Goal: Task Accomplishment & Management: Manage account settings

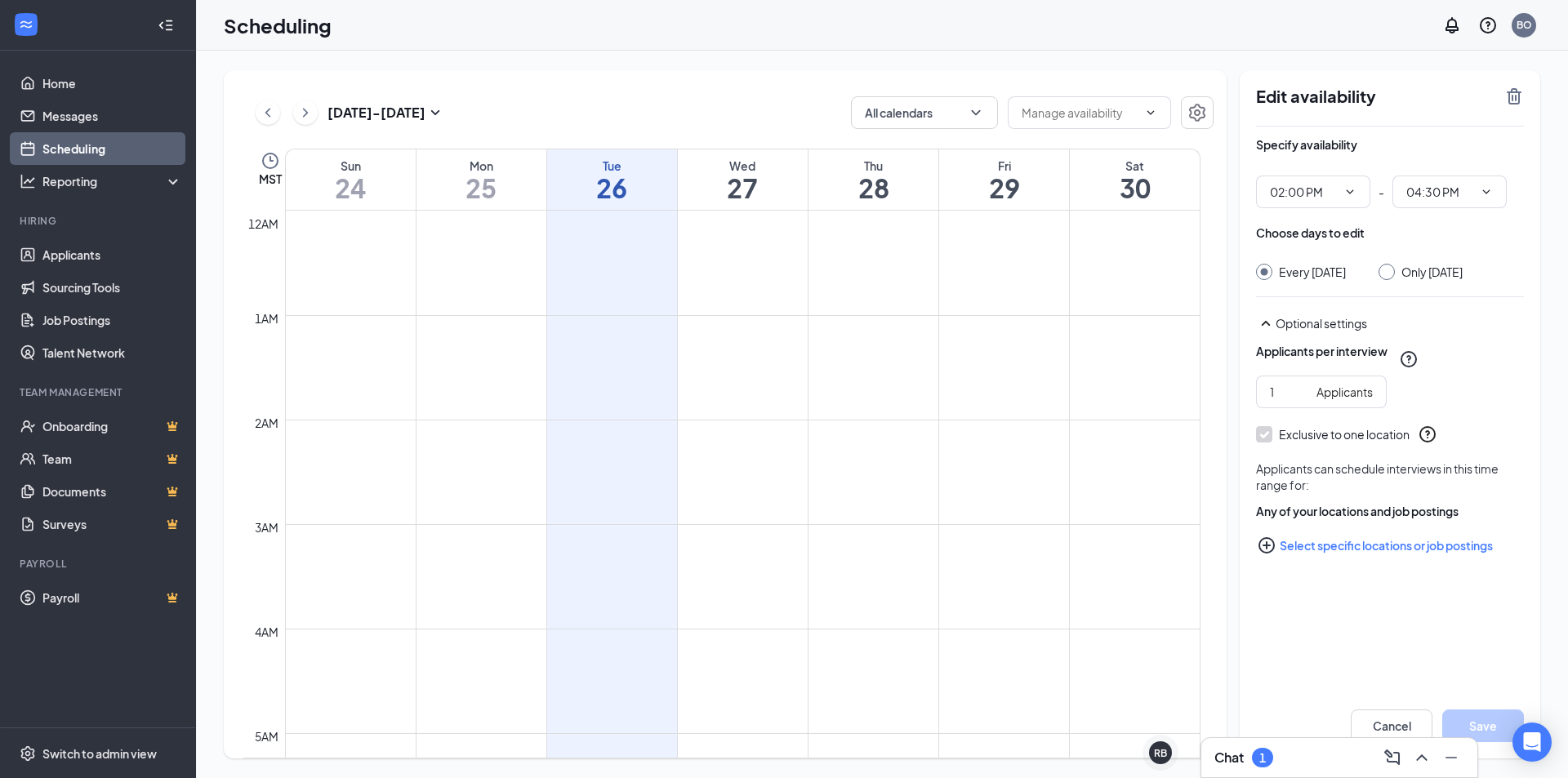
scroll to position [1373, 0]
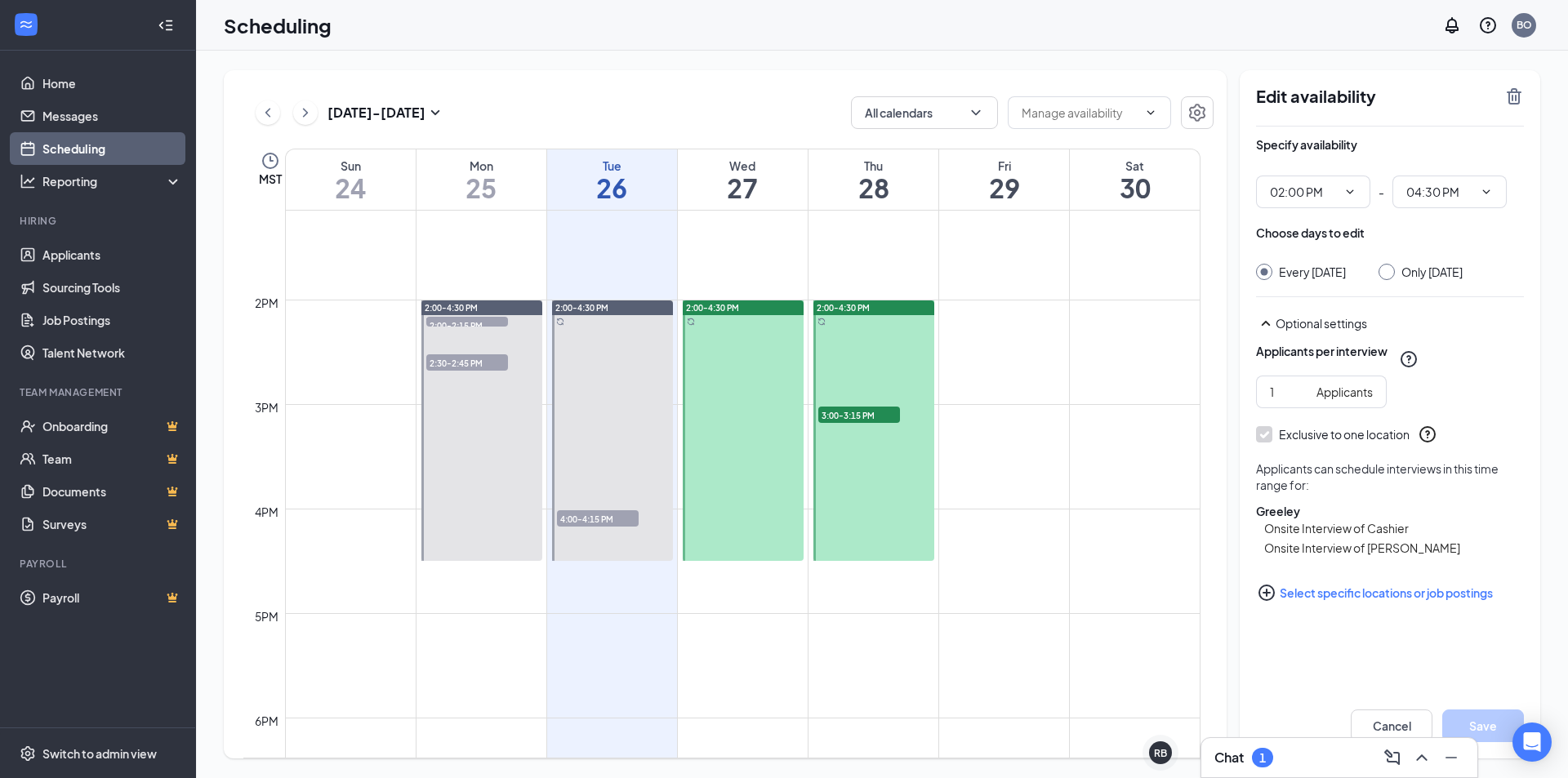
click at [579, 518] on span "4:00-4:15 PM" at bounding box center [598, 518] width 82 height 16
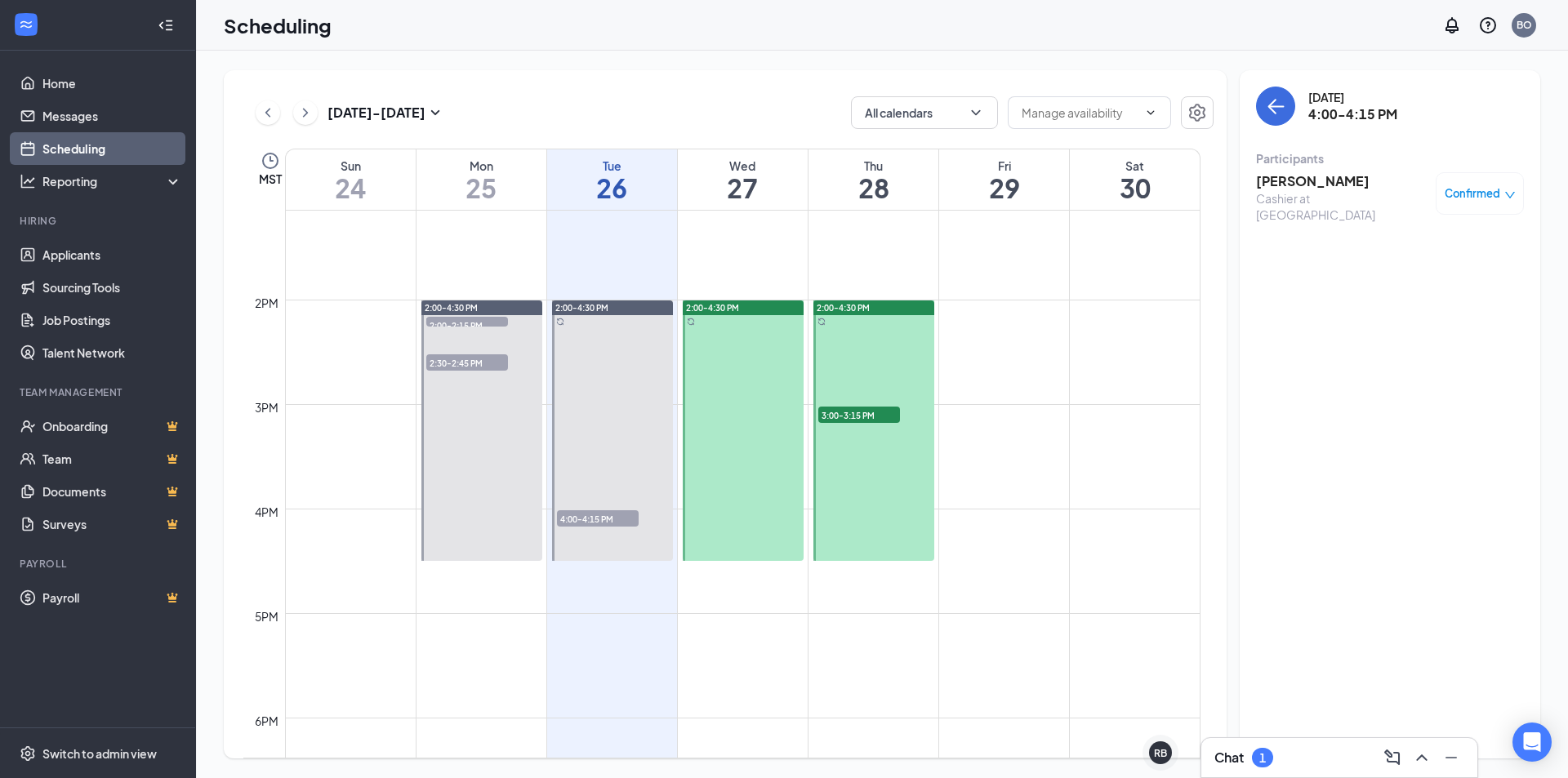
click at [481, 365] on span "2:30-2:45 PM" at bounding box center [468, 362] width 82 height 16
click at [480, 360] on span "2:30-2:45 PM" at bounding box center [468, 362] width 82 height 16
click at [274, 114] on icon "ChevronLeft" at bounding box center [267, 113] width 16 height 20
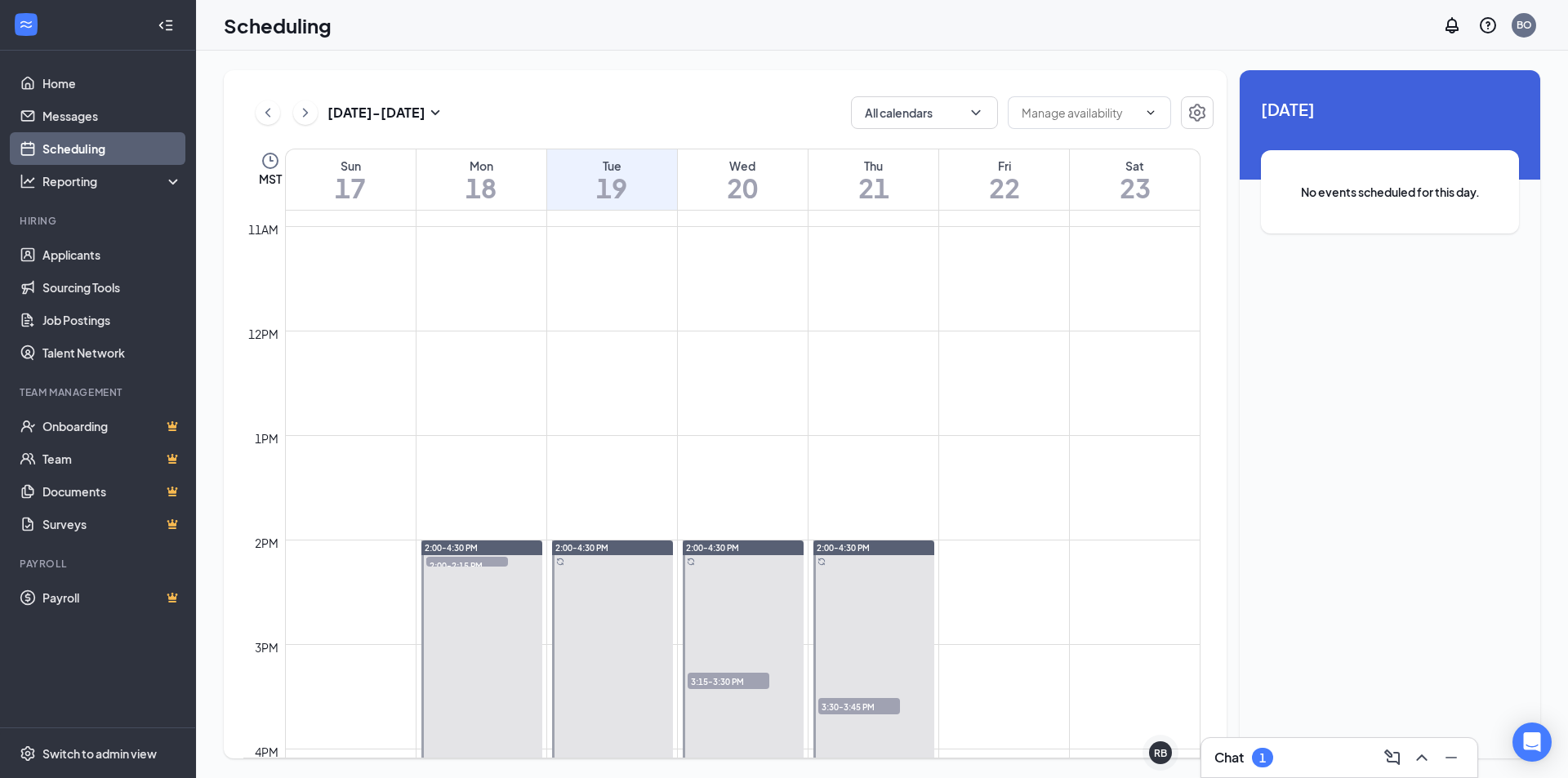
scroll to position [1292, 0]
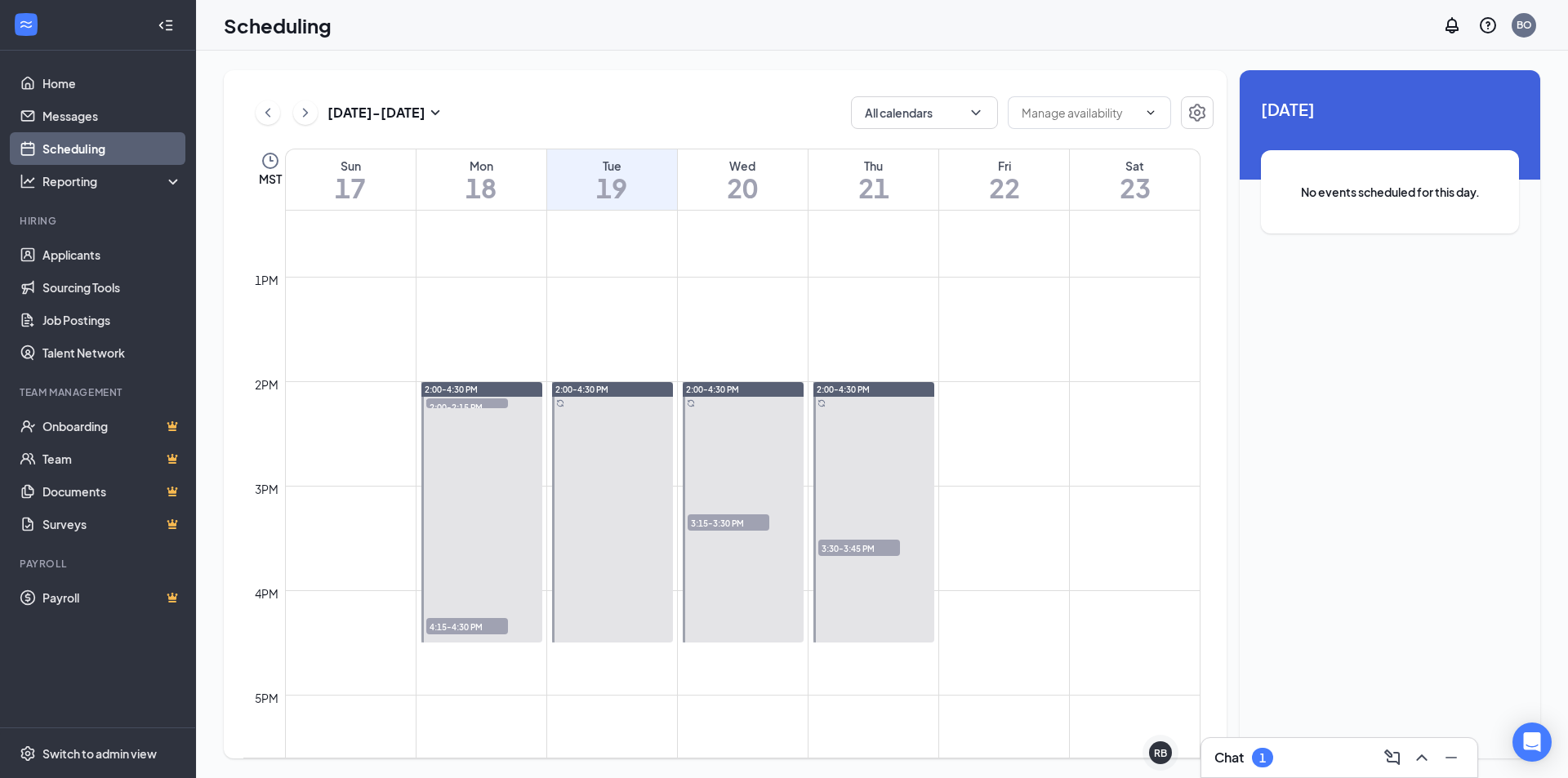
click at [455, 625] on span "4:15-4:30 PM" at bounding box center [468, 625] width 82 height 16
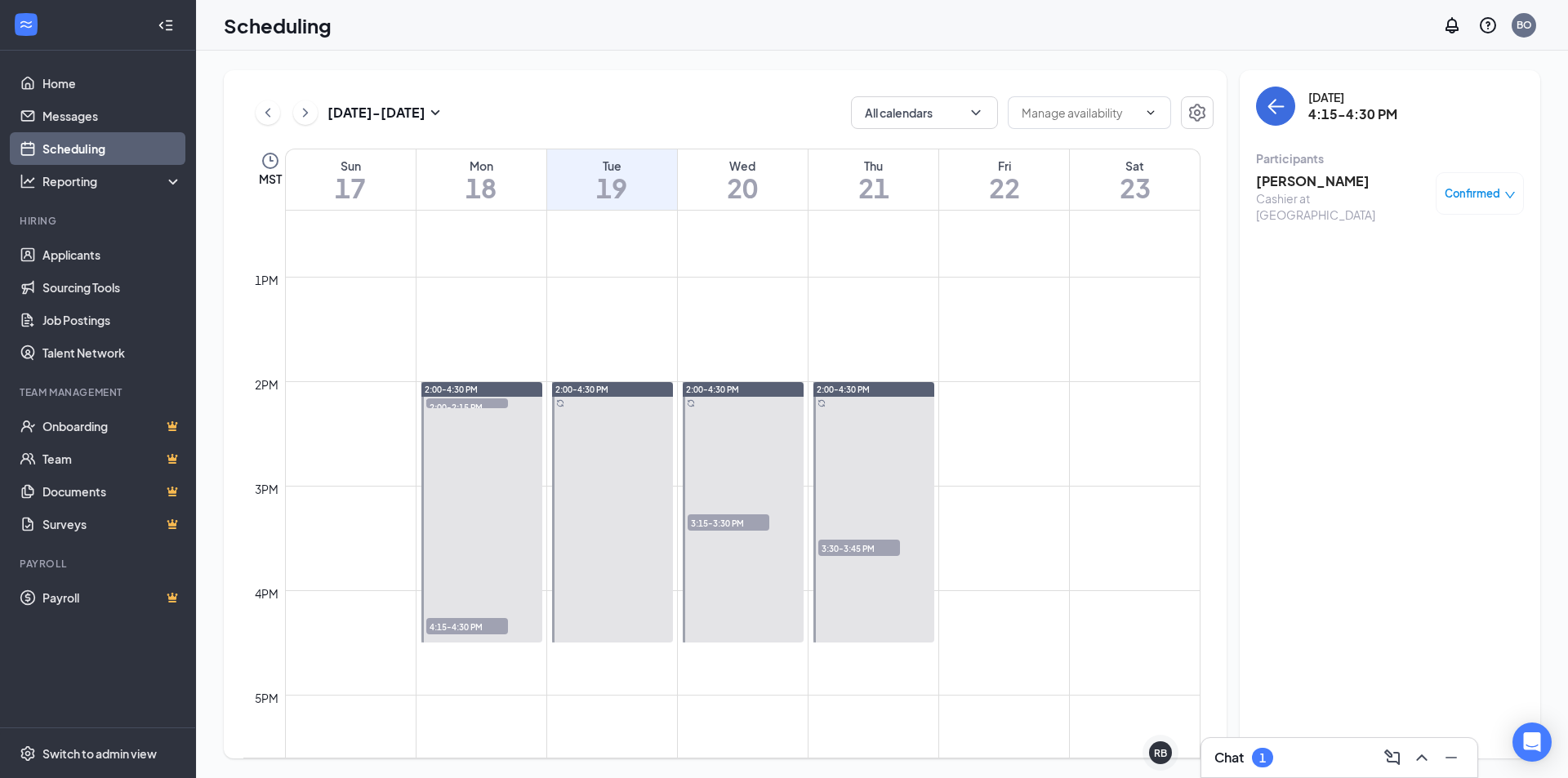
click at [723, 523] on span "3:15-3:30 PM" at bounding box center [729, 522] width 82 height 16
click at [864, 543] on span "3:30-3:45 PM" at bounding box center [860, 548] width 82 height 16
click at [463, 407] on span "2:00-2:15 PM" at bounding box center [468, 406] width 82 height 16
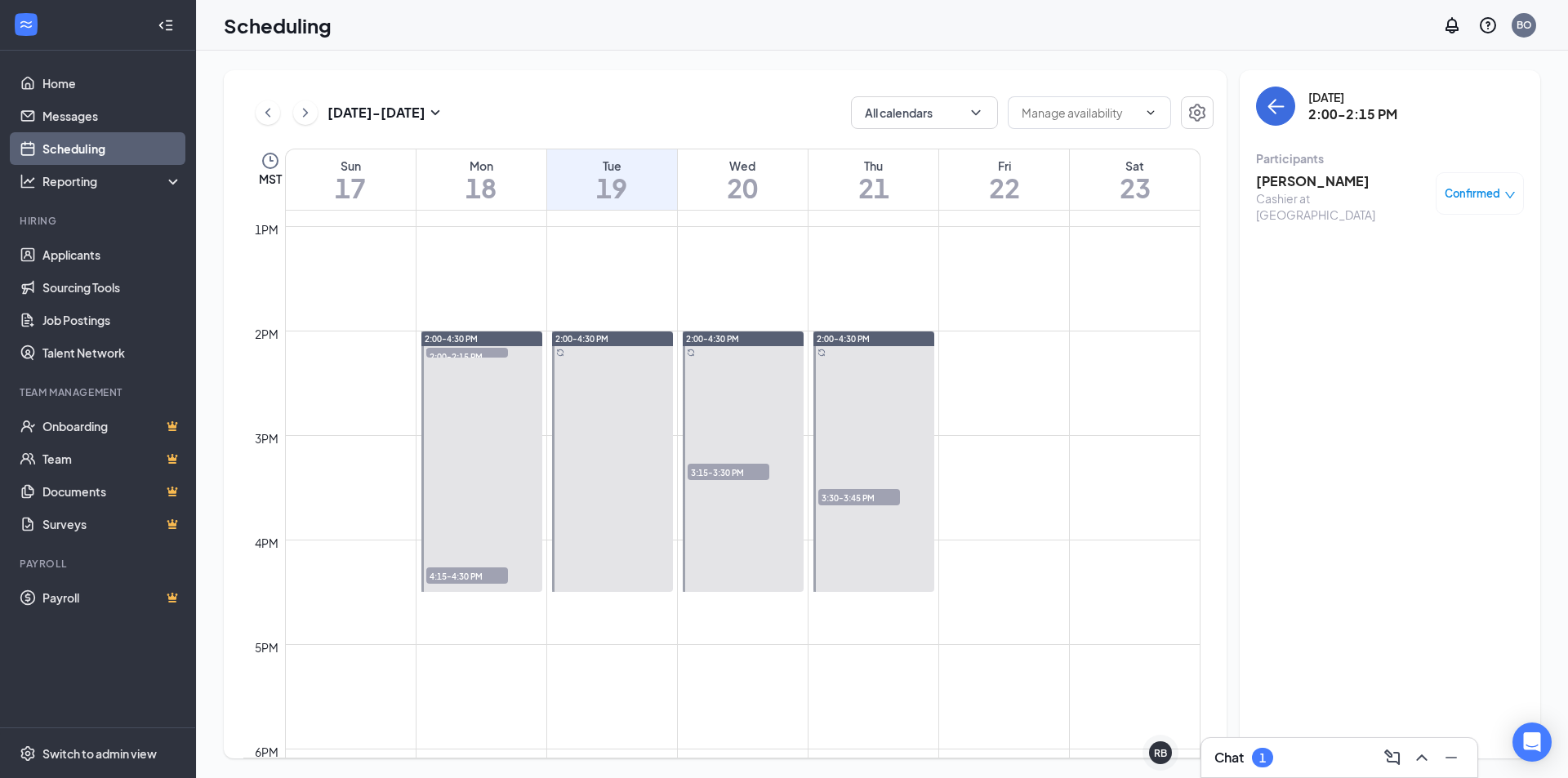
scroll to position [1455, 0]
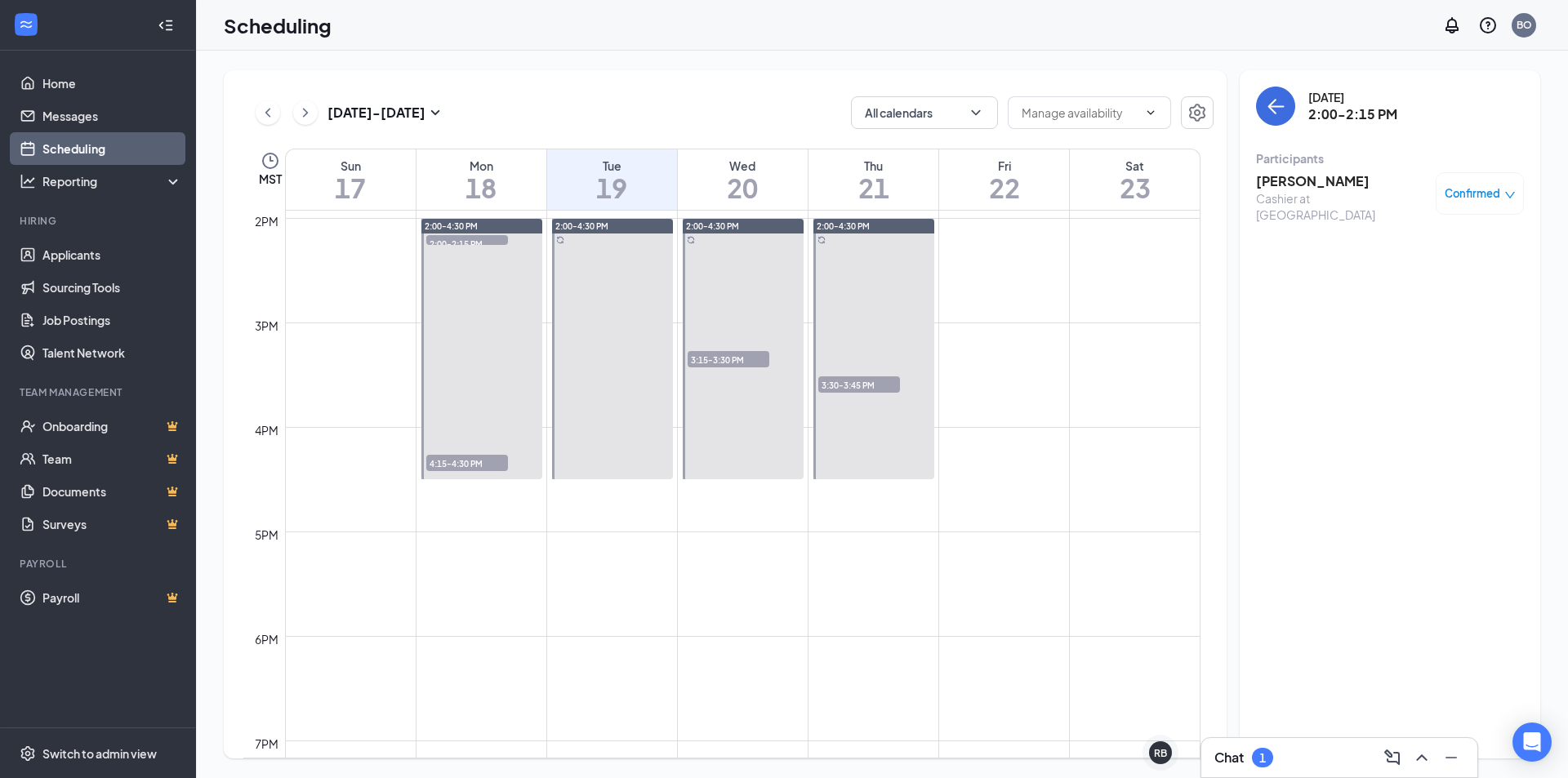
click at [848, 382] on span "3:30-3:45 PM" at bounding box center [860, 384] width 82 height 16
click at [306, 118] on icon "ChevronRight" at bounding box center [305, 113] width 16 height 20
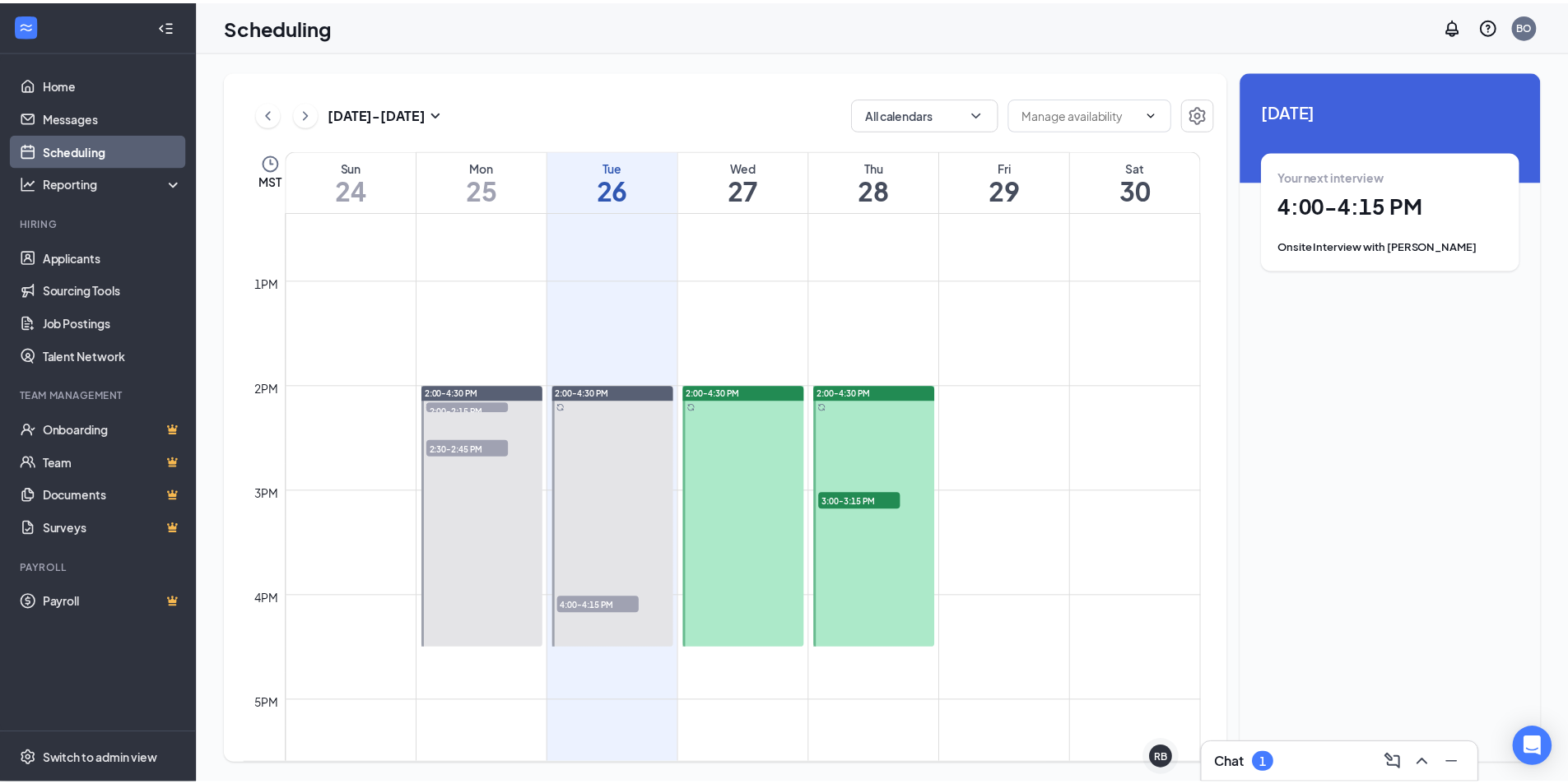
scroll to position [1302, 0]
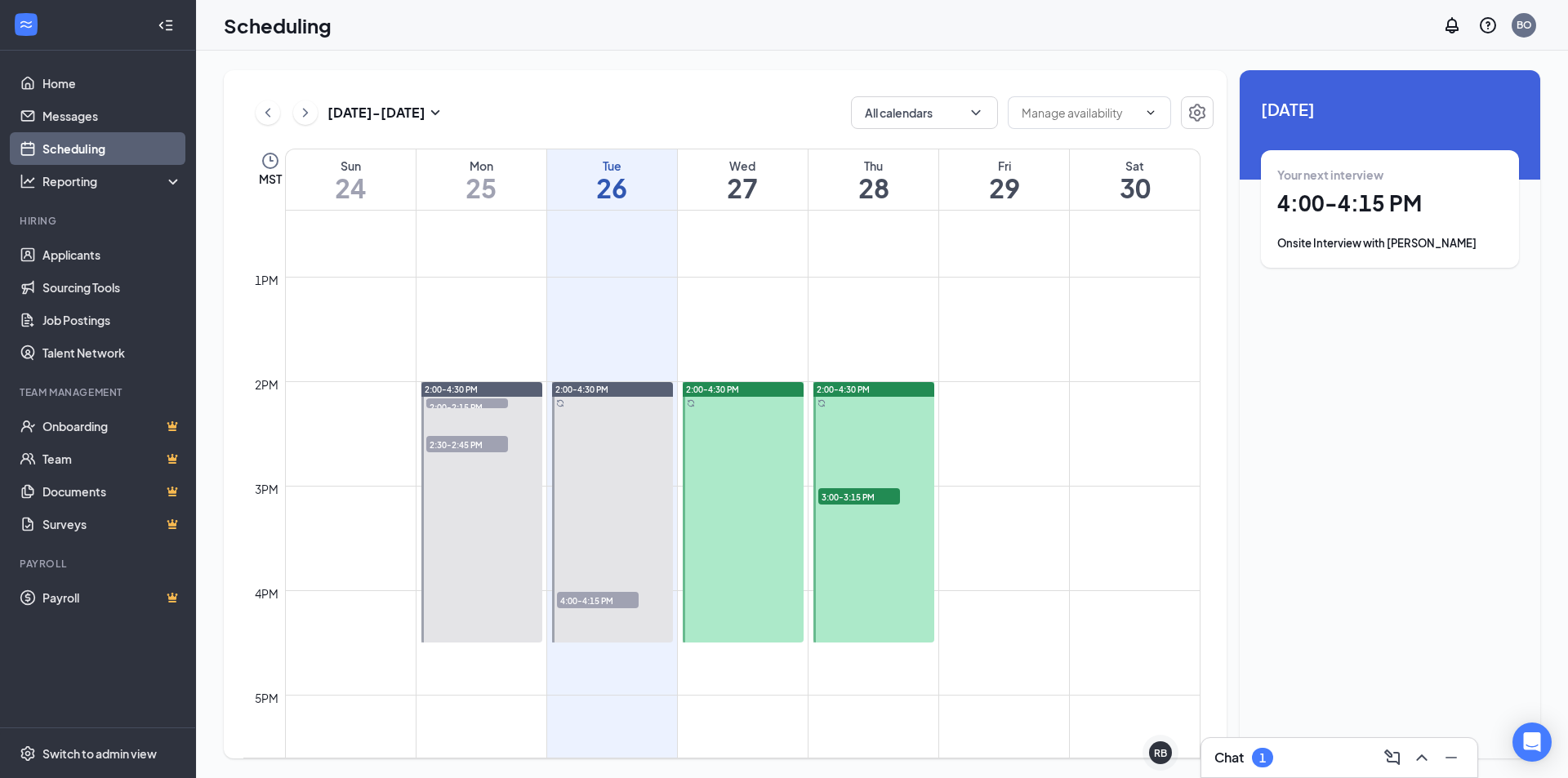
click at [479, 438] on span "2:30-2:45 PM" at bounding box center [468, 444] width 82 height 16
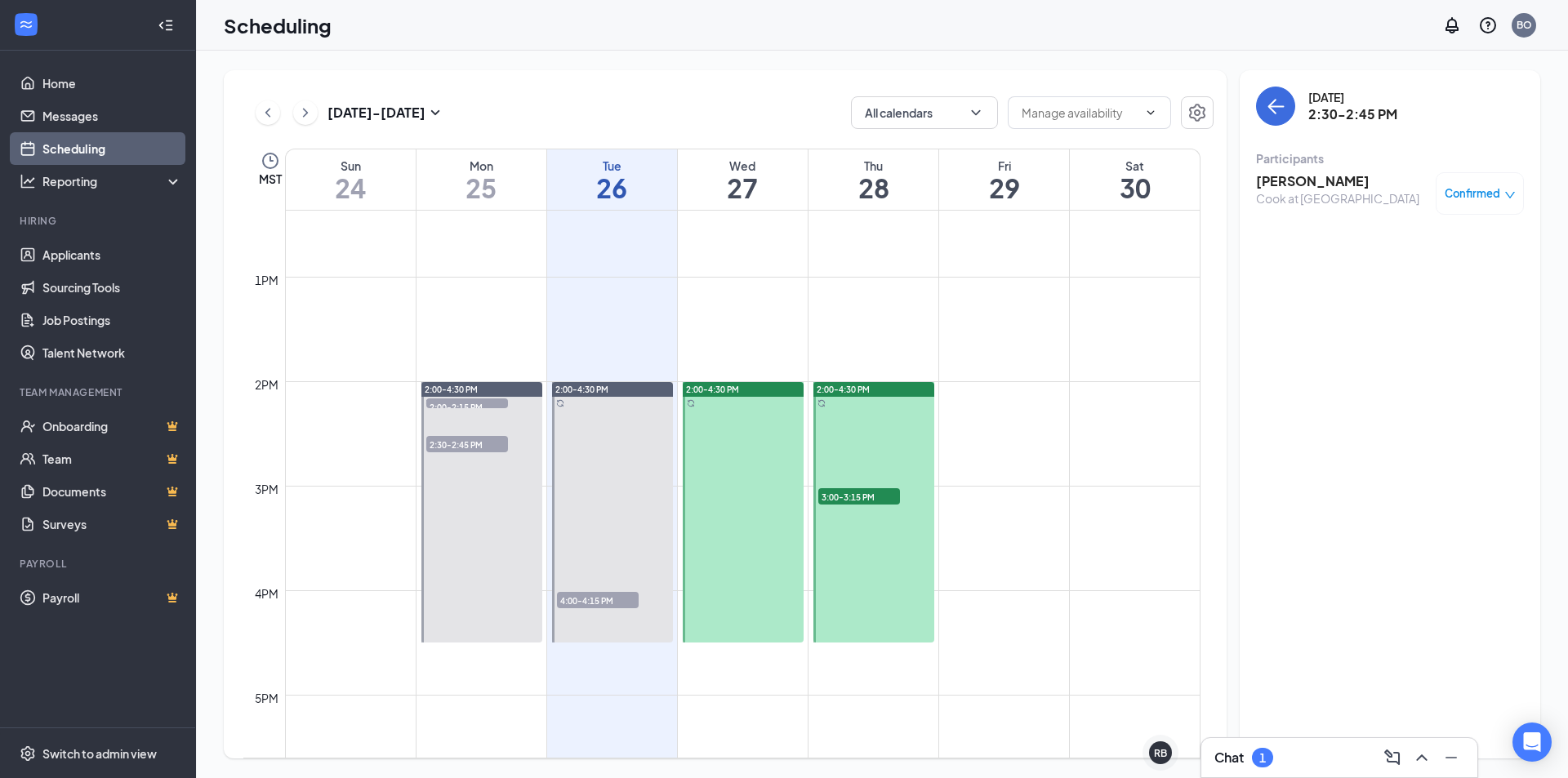
click at [474, 406] on span "2:00-2:15 PM" at bounding box center [468, 406] width 82 height 16
click at [597, 592] on span "4:00-4:15 PM" at bounding box center [598, 600] width 82 height 16
click at [601, 594] on span "4:00-4:15 PM" at bounding box center [598, 600] width 82 height 16
click at [598, 599] on span "4:00-4:15 PM" at bounding box center [598, 600] width 82 height 16
click at [578, 595] on span "4:00-4:15 PM" at bounding box center [598, 600] width 82 height 16
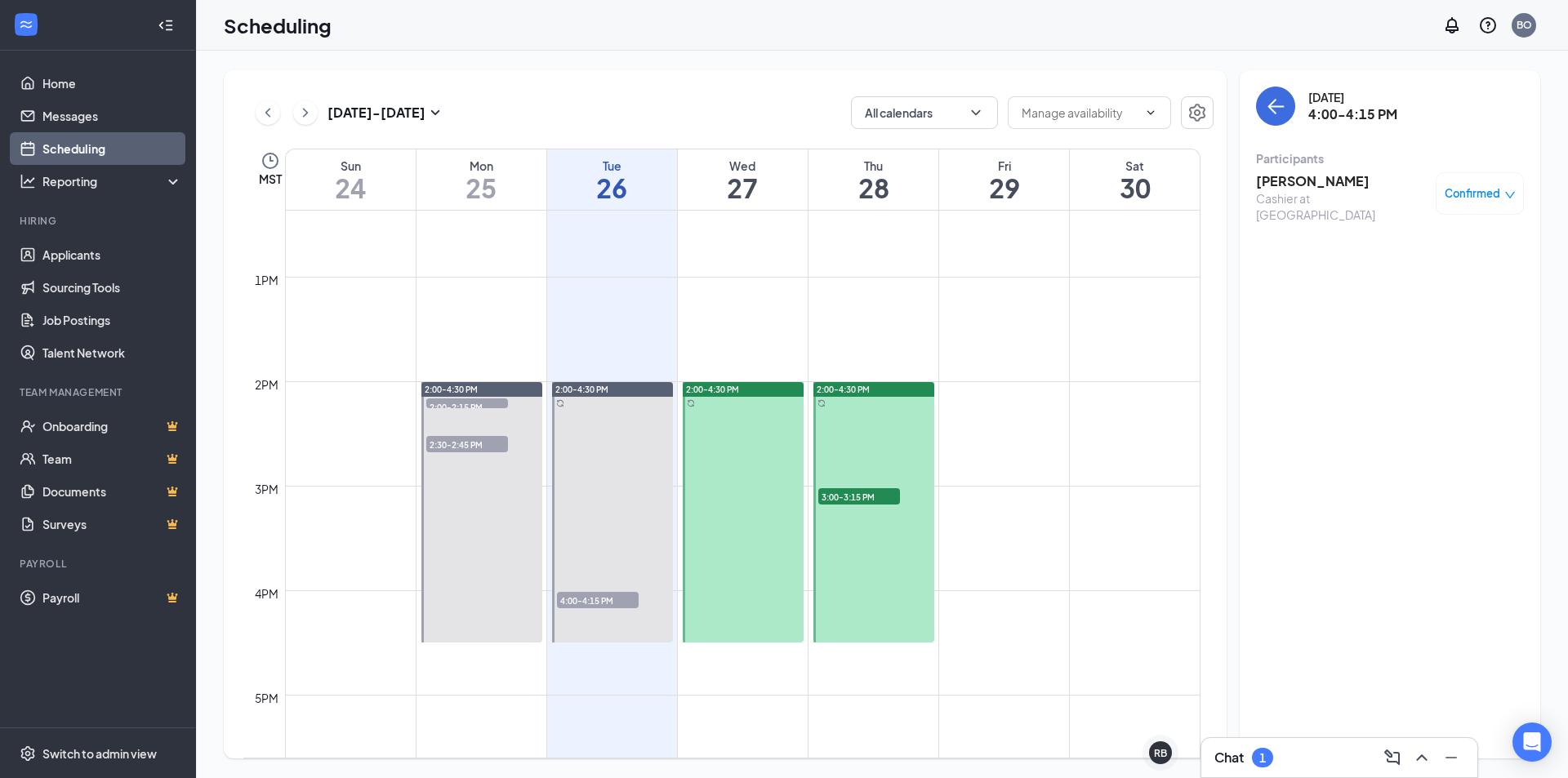
click at [461, 445] on span "2:30-2:45 PM" at bounding box center [468, 444] width 82 height 16
click at [448, 404] on span "2:00-2:15 PM" at bounding box center [468, 406] width 82 height 16
click at [621, 607] on span "4:00-4:15 PM" at bounding box center [598, 600] width 82 height 16
click at [849, 495] on span "3:00-3:15 PM" at bounding box center [860, 496] width 82 height 16
click at [52, 254] on link "Applicants" at bounding box center [113, 254] width 140 height 32
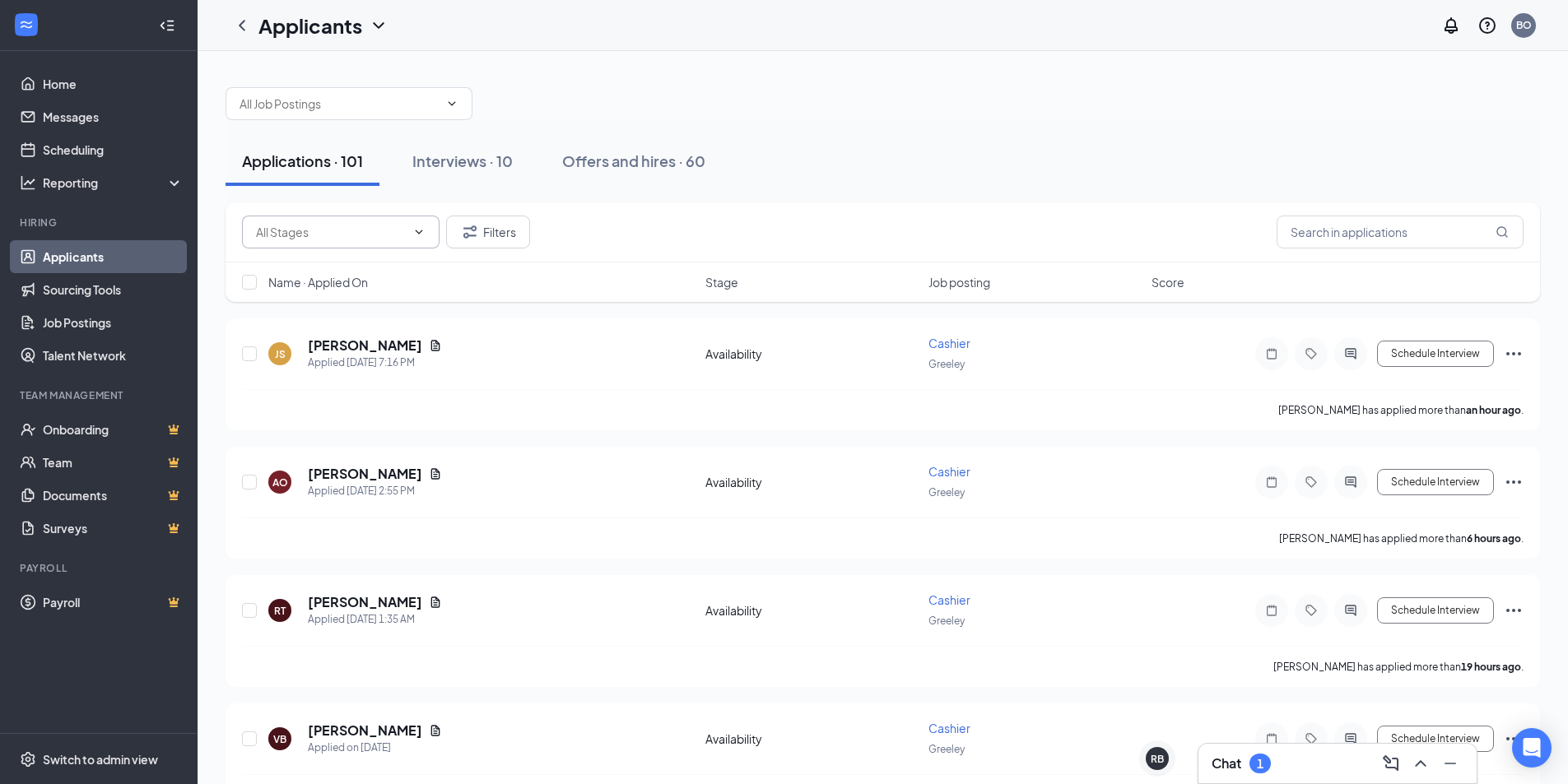
click at [366, 227] on input "text" at bounding box center [331, 231] width 150 height 18
click at [621, 200] on div "Applications · 101 Interviews · 10 Offers and hires · 60" at bounding box center [882, 162] width 1314 height 83
click at [499, 165] on div "Interviews · 10" at bounding box center [462, 161] width 101 height 21
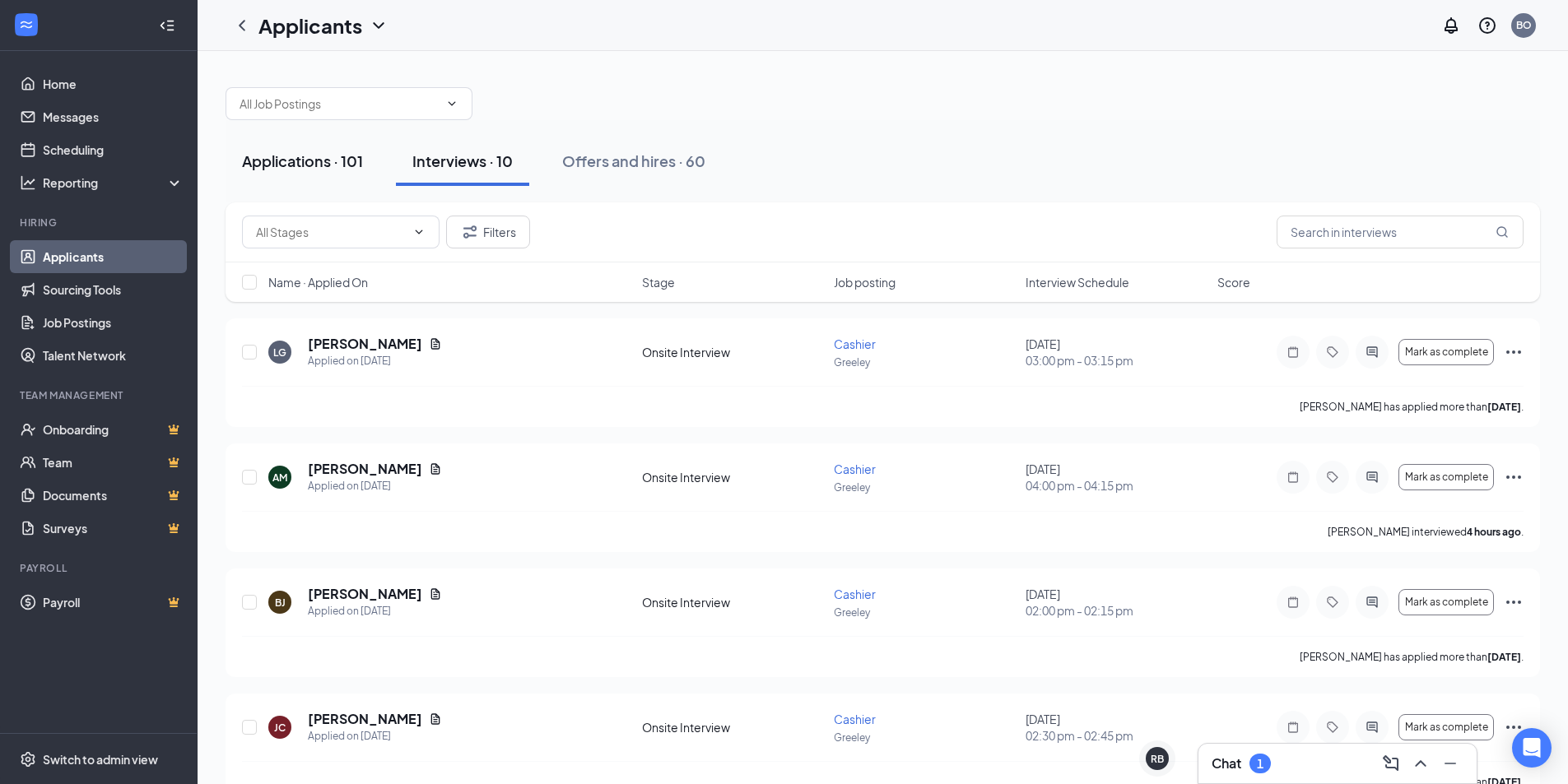
click at [296, 159] on div "Applications · 101" at bounding box center [302, 161] width 121 height 21
